Goal: Find specific page/section: Find specific page/section

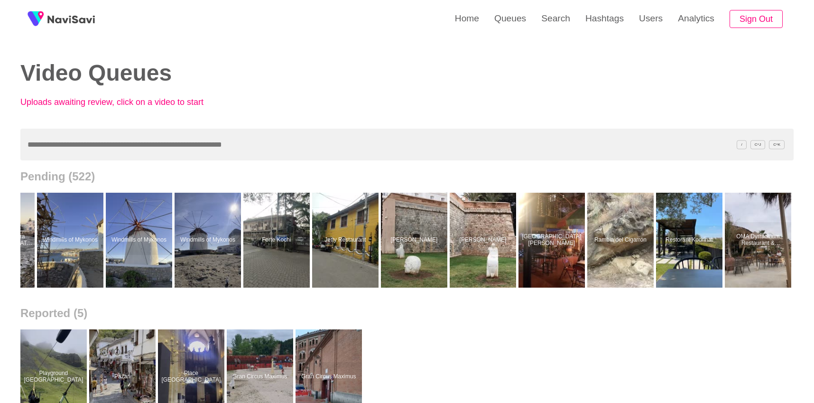
click at [48, 12] on link at bounding box center [61, 19] width 75 height 38
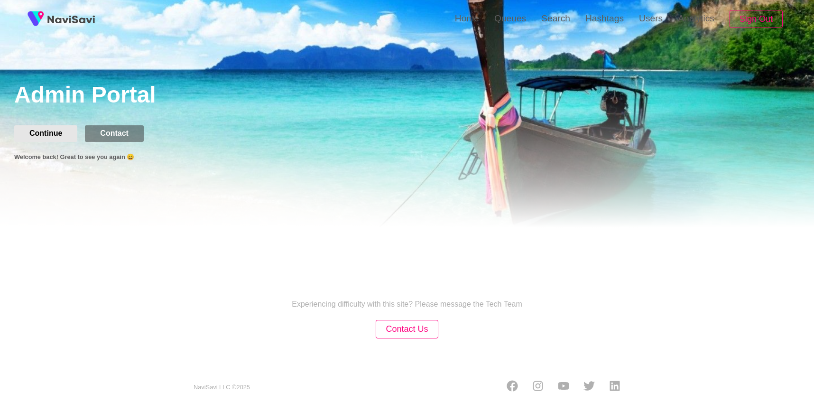
click at [51, 136] on button "Continue" at bounding box center [45, 133] width 63 height 16
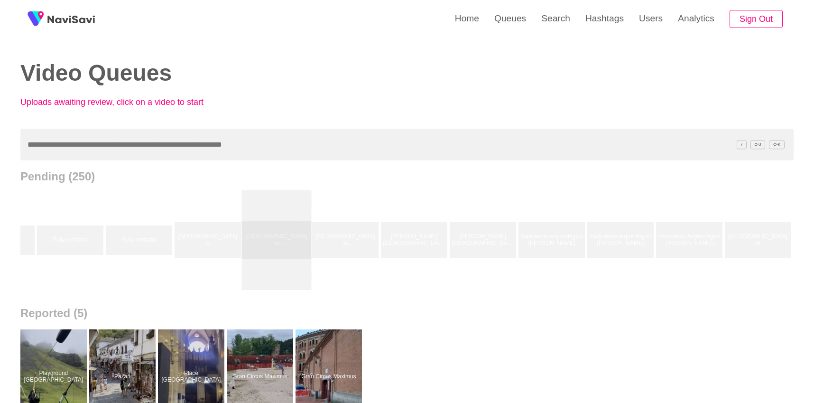
scroll to position [0, 12435]
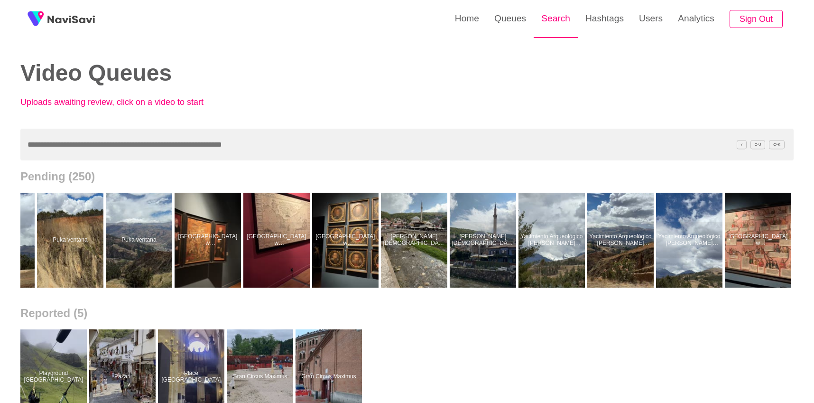
click at [547, 20] on link "Search" at bounding box center [556, 18] width 44 height 37
